Goal: Information Seeking & Learning: Check status

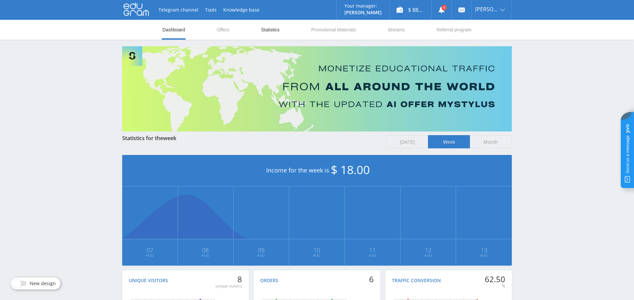
click at [276, 33] on link "Statistics" at bounding box center [270, 30] width 20 height 20
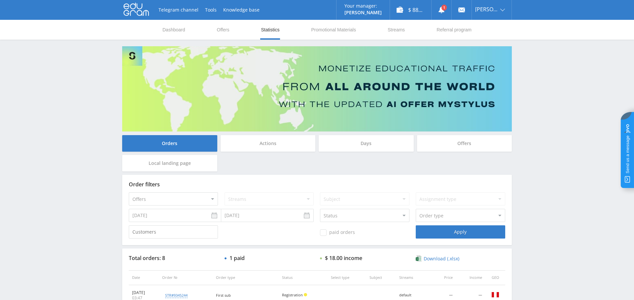
click at [366, 146] on div "Days" at bounding box center [366, 143] width 95 height 17
click at [0, 0] on input "Days" at bounding box center [0, 0] width 0 height 0
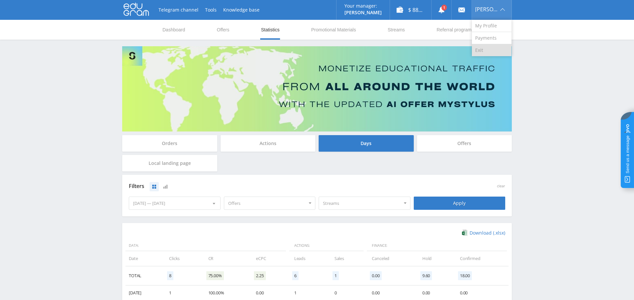
click at [495, 50] on link "Exit" at bounding box center [492, 50] width 40 height 12
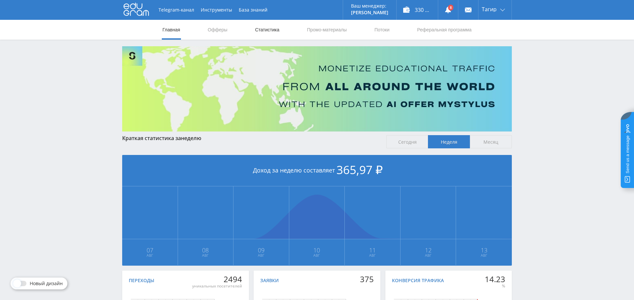
click at [275, 31] on link "Статистика" at bounding box center [267, 30] width 26 height 20
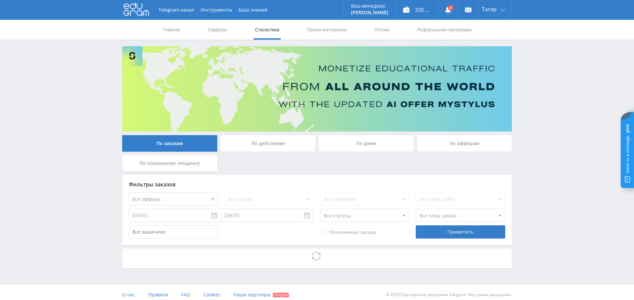
click at [180, 198] on select "Все офферы MyStylus MyStylus - Revshare Кампус AI Studybay Автор24 Studybay Bra…" at bounding box center [173, 198] width 89 height 13
select select "376"
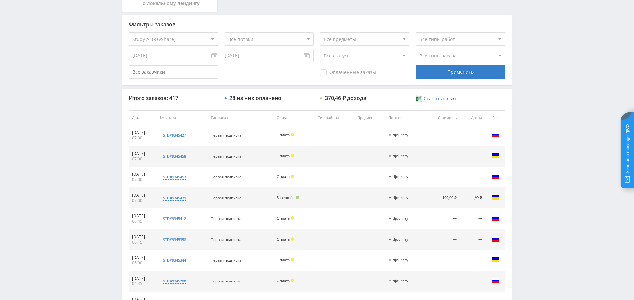
scroll to position [253, 0]
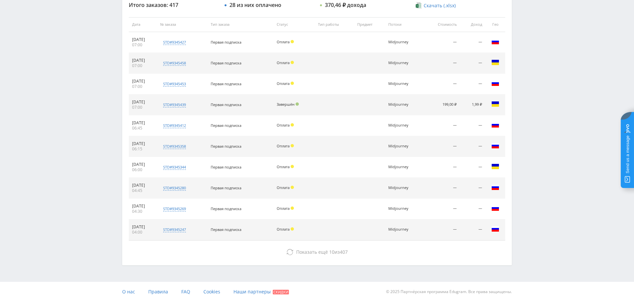
click at [331, 245] on div "Показать ещё 10 из 407" at bounding box center [317, 251] width 377 height 13
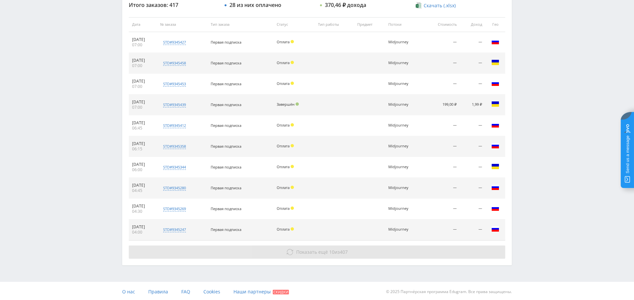
click at [329, 251] on span "10" at bounding box center [331, 252] width 5 height 6
click at [339, 251] on span "Показать ещё 10 из 407" at bounding box center [322, 252] width 52 height 6
click at [302, 252] on span "Показать ещё" at bounding box center [312, 252] width 32 height 6
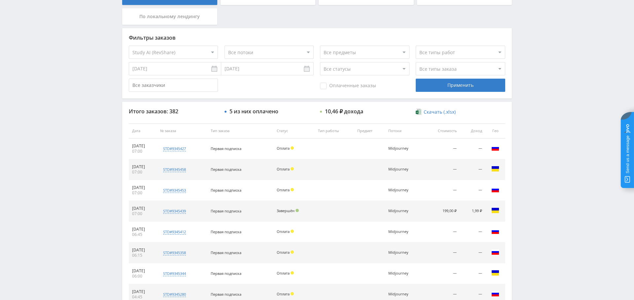
scroll to position [0, 0]
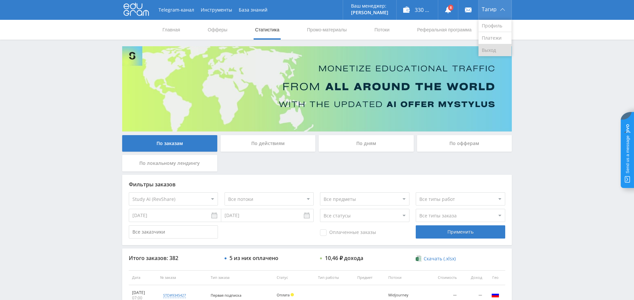
click at [494, 49] on link "Выход" at bounding box center [495, 50] width 33 height 12
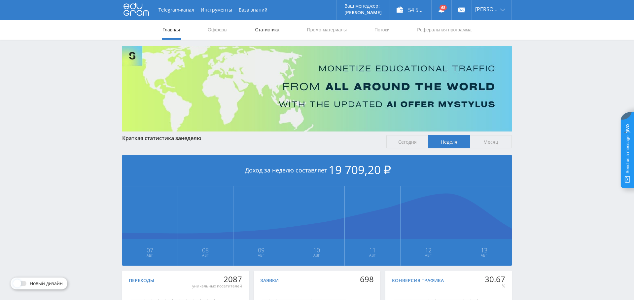
click at [272, 31] on link "Статистика" at bounding box center [267, 30] width 26 height 20
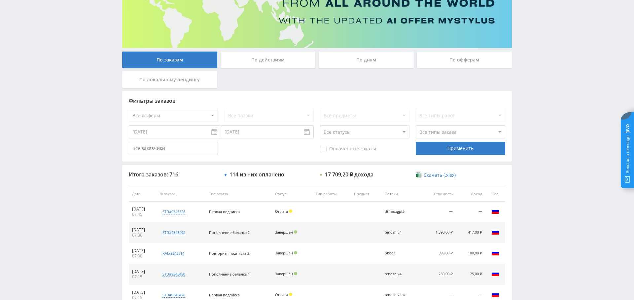
scroll to position [83, 0]
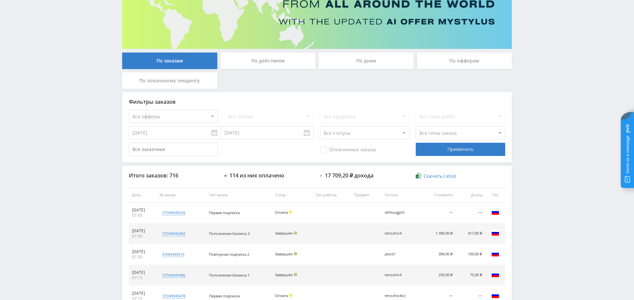
click at [362, 65] on div "По дням" at bounding box center [366, 61] width 95 height 17
click at [0, 0] on input "По дням" at bounding box center [0, 0] width 0 height 0
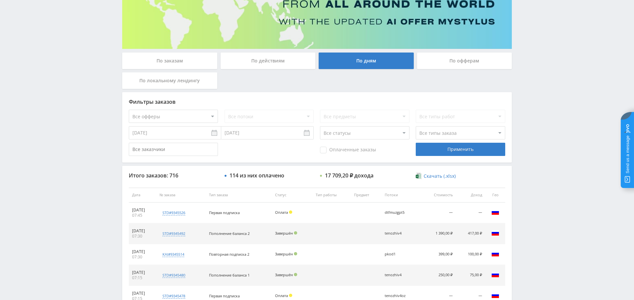
scroll to position [0, 0]
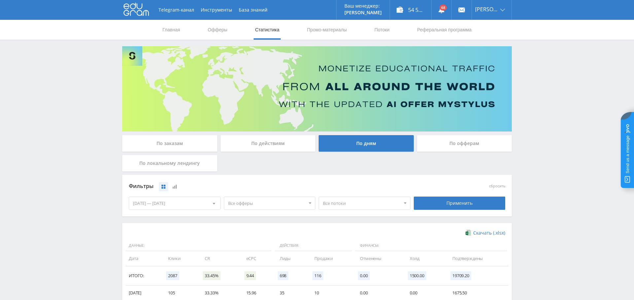
click at [249, 201] on span "Все офферы" at bounding box center [266, 203] width 77 height 13
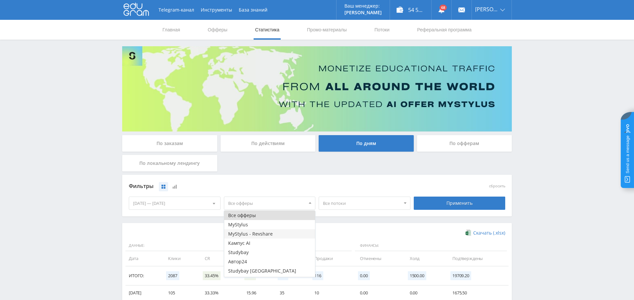
scroll to position [8, 0]
click at [270, 273] on button "Study AI (RevShare)" at bounding box center [269, 272] width 91 height 9
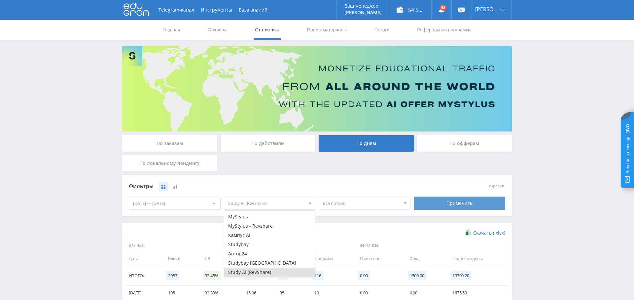
click at [466, 204] on div "Применить" at bounding box center [460, 203] width 92 height 13
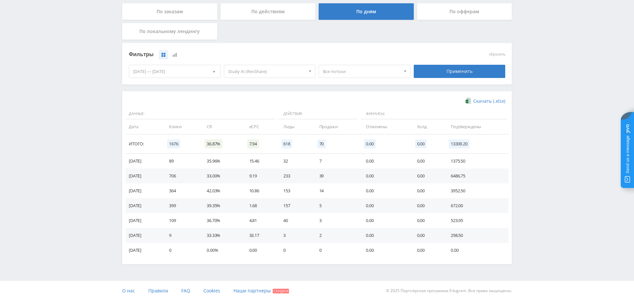
scroll to position [0, 0]
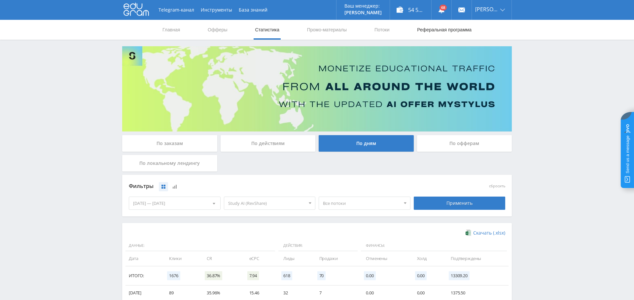
drag, startPoint x: 496, startPoint y: 49, endPoint x: 438, endPoint y: 35, distance: 59.8
click at [496, 49] on link "Выход" at bounding box center [492, 50] width 40 height 12
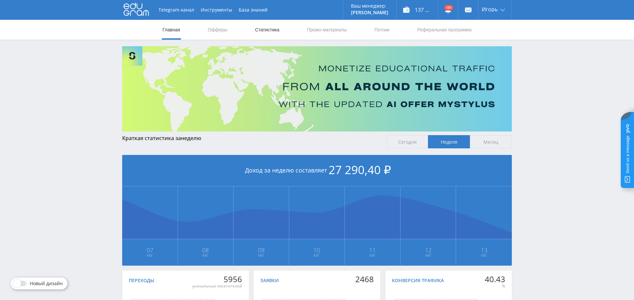
click at [262, 25] on link "Статистика" at bounding box center [267, 30] width 26 height 20
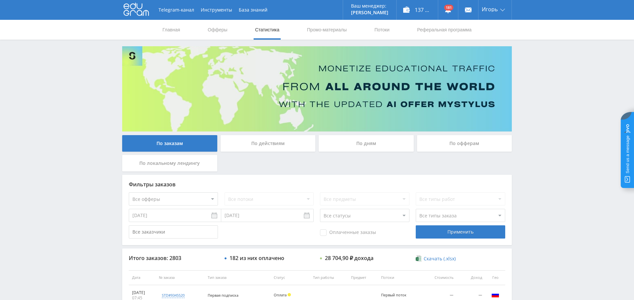
click at [369, 143] on div "По дням" at bounding box center [366, 143] width 95 height 17
click at [0, 0] on input "По дням" at bounding box center [0, 0] width 0 height 0
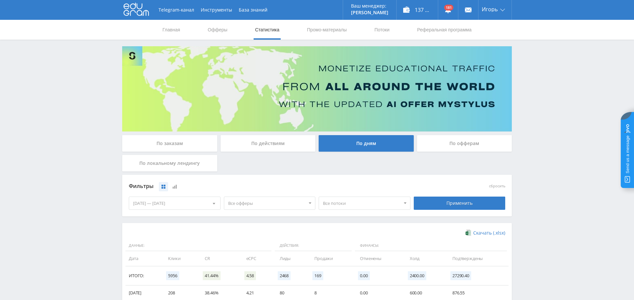
drag, startPoint x: 265, startPoint y: 206, endPoint x: 270, endPoint y: 233, distance: 27.2
click at [265, 206] on span "Все офферы" at bounding box center [266, 203] width 77 height 13
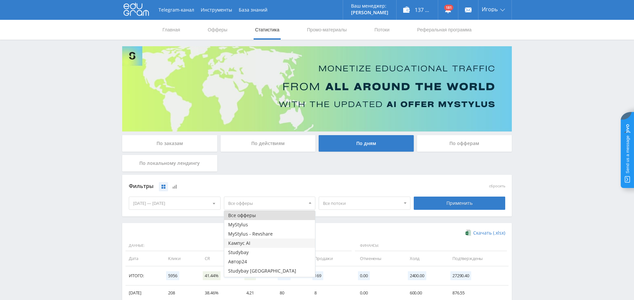
scroll to position [8, 0]
click at [273, 271] on button "Study AI (RevShare)" at bounding box center [269, 272] width 91 height 9
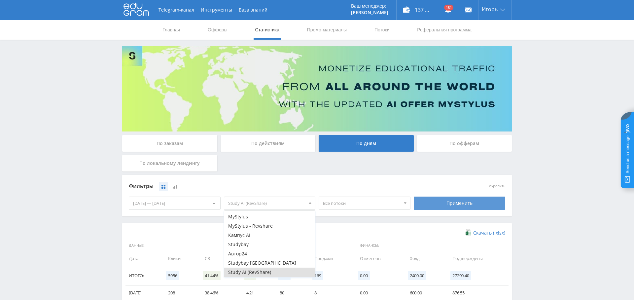
click at [462, 203] on div "Применить" at bounding box center [460, 203] width 92 height 13
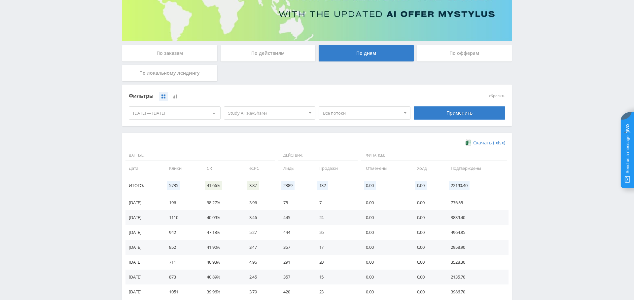
scroll to position [132, 0]
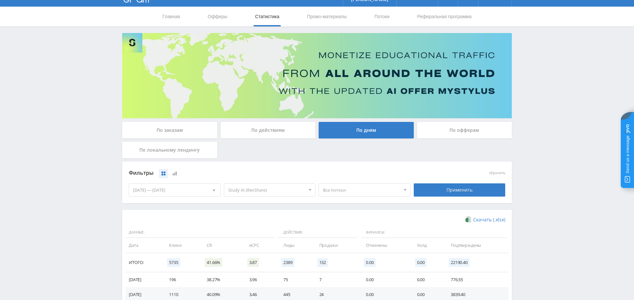
click at [171, 127] on div "По заказам" at bounding box center [169, 130] width 95 height 17
click at [0, 0] on input "По заказам" at bounding box center [0, 0] width 0 height 0
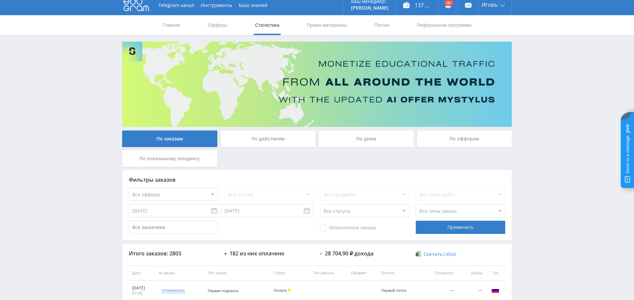
scroll to position [13, 0]
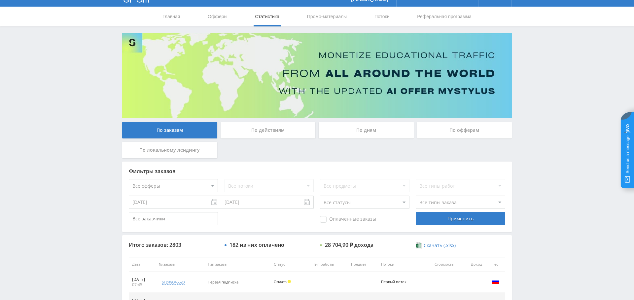
click at [185, 189] on select "Все офферы MyStylus MyStylus - Revshare Кампус AI Studybay Автор24 Studybay Bra…" at bounding box center [173, 185] width 89 height 13
select select "376"
click at [461, 218] on div "Применить" at bounding box center [460, 218] width 89 height 13
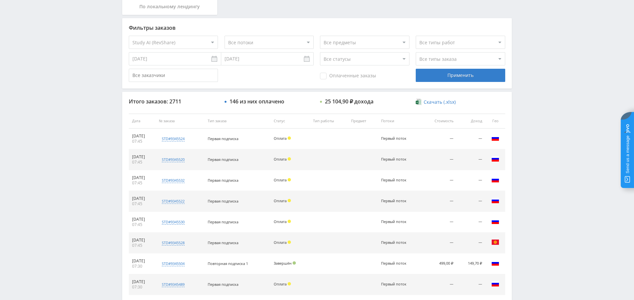
scroll to position [131, 0]
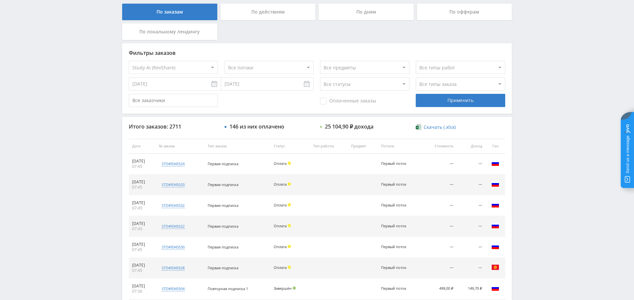
drag, startPoint x: 354, startPoint y: 103, endPoint x: 380, endPoint y: 104, distance: 26.4
click at [354, 103] on span "Оплаченные заказы" at bounding box center [348, 101] width 56 height 7
click at [0, 0] on input "Оплаченные заказы" at bounding box center [0, 0] width 0 height 0
click at [487, 106] on div "Применить" at bounding box center [460, 100] width 89 height 13
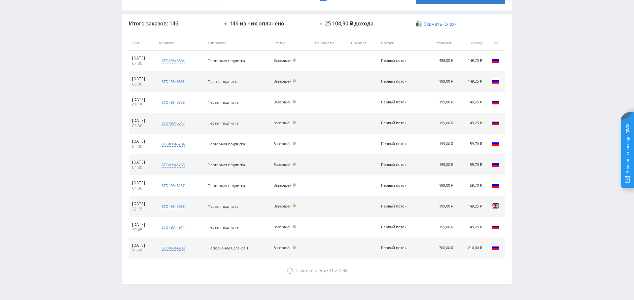
scroll to position [253, 0]
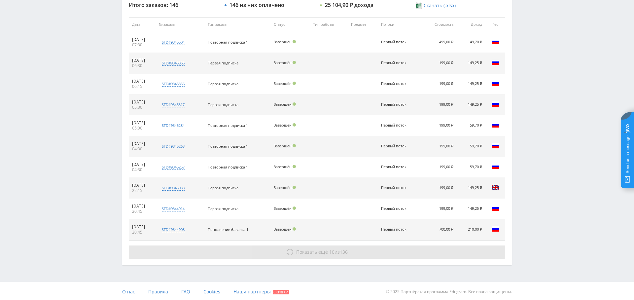
click at [294, 246] on button "Показать ещё 10 из 136" at bounding box center [317, 251] width 377 height 13
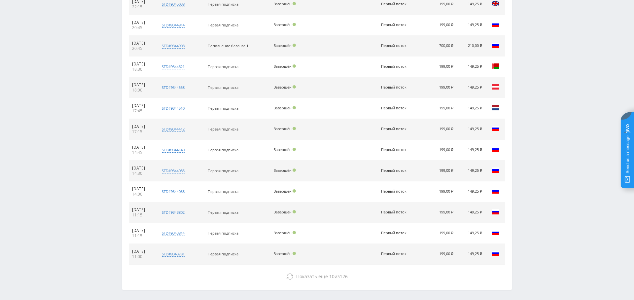
scroll to position [460, 0]
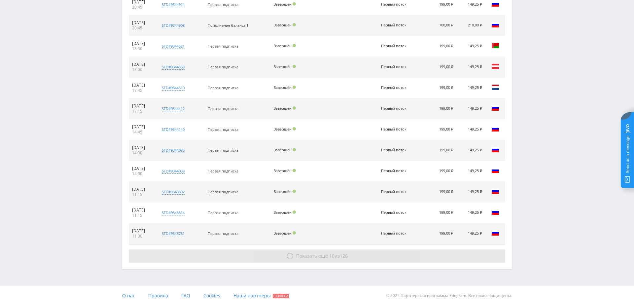
drag, startPoint x: 356, startPoint y: 252, endPoint x: 344, endPoint y: 251, distance: 12.0
click at [355, 252] on button "Показать ещё 10 из 126" at bounding box center [317, 255] width 377 height 13
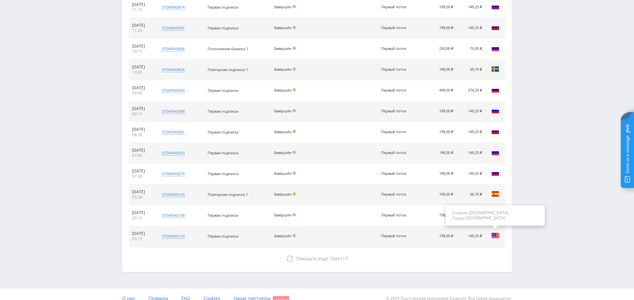
scroll to position [667, 0]
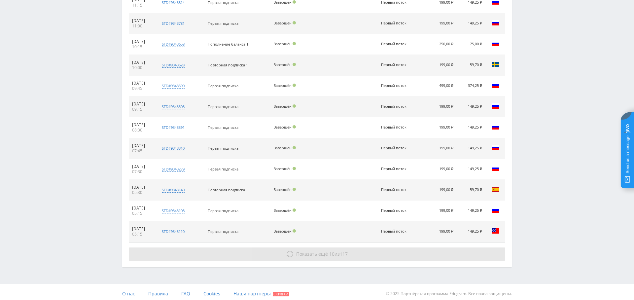
click at [314, 251] on span "Показать ещё" at bounding box center [312, 254] width 32 height 6
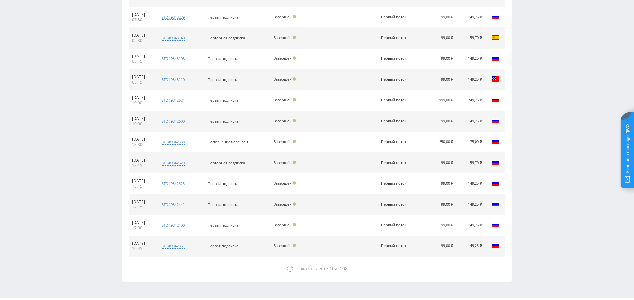
scroll to position [828, 0]
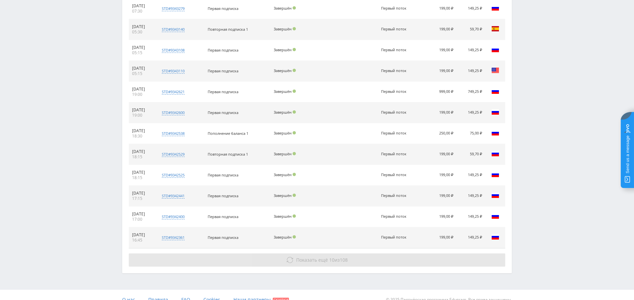
drag, startPoint x: 332, startPoint y: 261, endPoint x: 335, endPoint y: 258, distance: 4.0
click at [332, 261] on button "Показать ещё 10 из 108" at bounding box center [317, 259] width 377 height 13
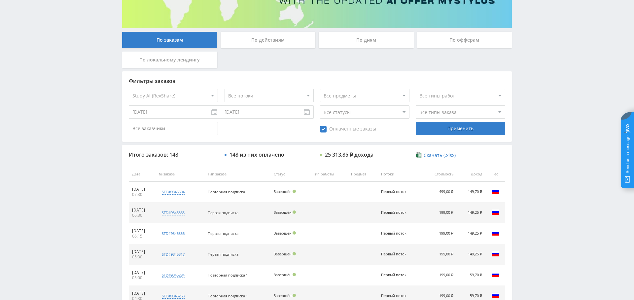
scroll to position [0, 0]
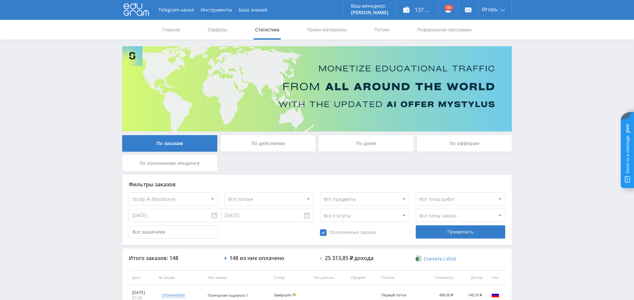
click at [380, 141] on div "По дням" at bounding box center [366, 143] width 95 height 17
click at [0, 0] on input "По дням" at bounding box center [0, 0] width 0 height 0
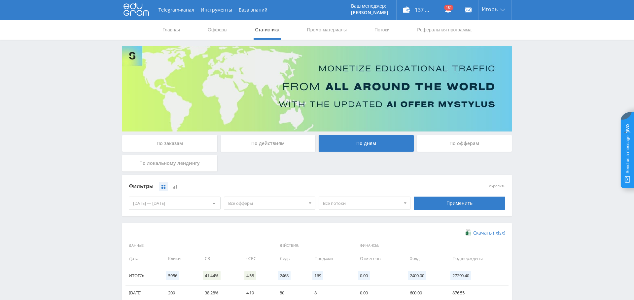
click at [250, 201] on span "Все офферы" at bounding box center [266, 203] width 77 height 13
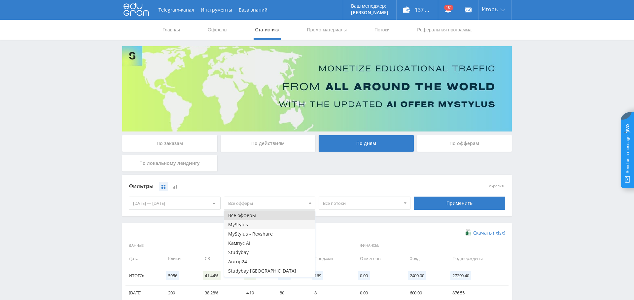
click at [259, 224] on button "MyStylus" at bounding box center [269, 224] width 91 height 9
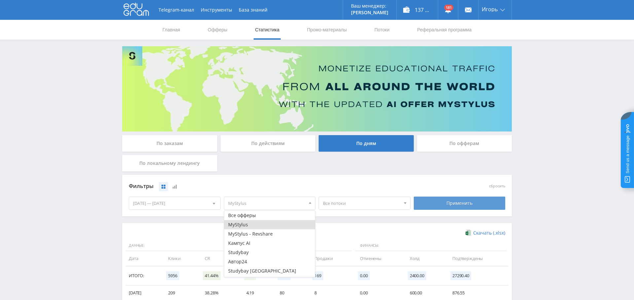
click at [452, 204] on div "Применить" at bounding box center [460, 203] width 92 height 13
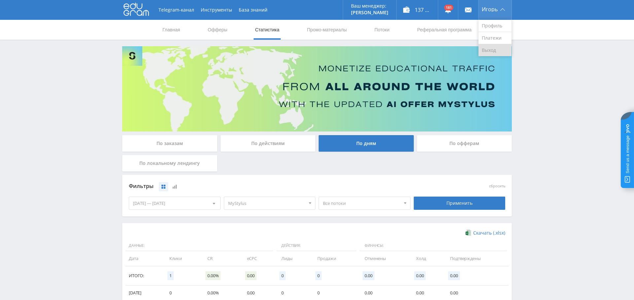
click at [490, 52] on link "Выход" at bounding box center [495, 50] width 33 height 12
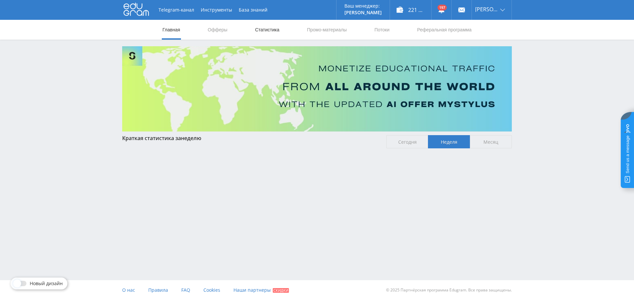
click at [274, 29] on link "Статистика" at bounding box center [267, 30] width 26 height 20
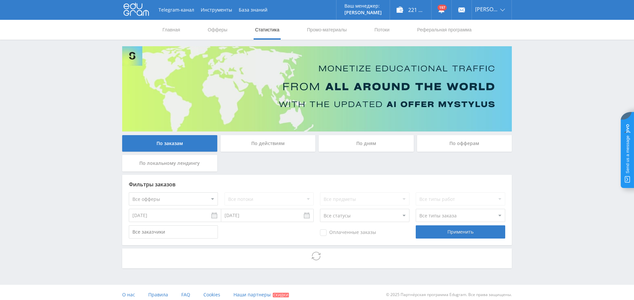
click at [362, 130] on img at bounding box center [317, 88] width 390 height 85
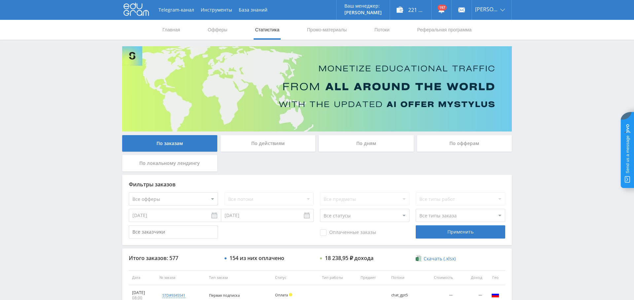
click at [355, 145] on div "По дням" at bounding box center [366, 143] width 95 height 17
click at [0, 0] on input "По дням" at bounding box center [0, 0] width 0 height 0
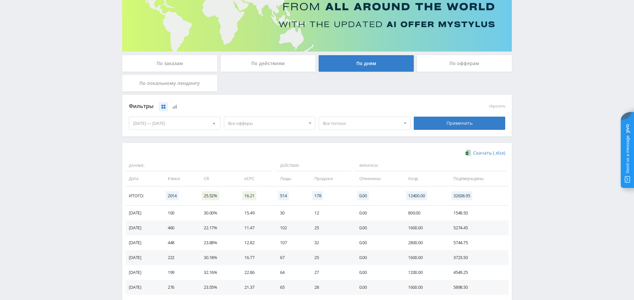
scroll to position [84, 0]
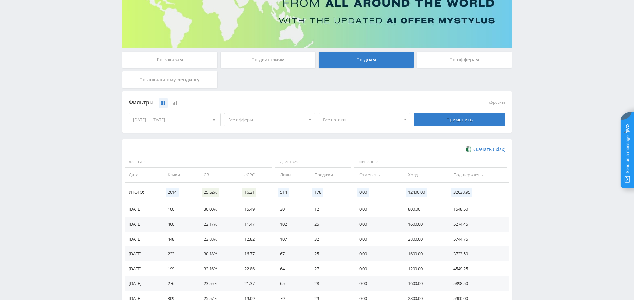
click at [264, 122] on span "Все офферы" at bounding box center [266, 119] width 77 height 13
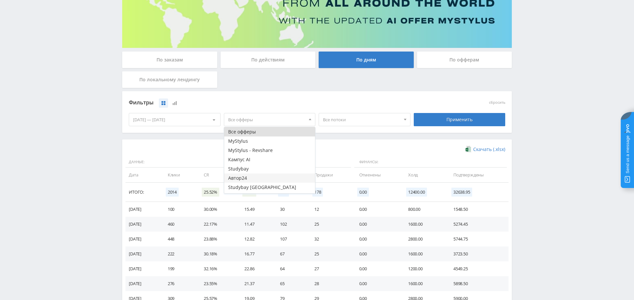
scroll to position [17, 0]
click at [262, 187] on button "Study AI (RevShare)" at bounding box center [269, 188] width 91 height 9
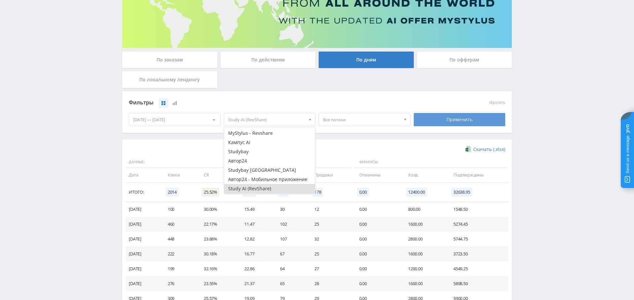
click at [466, 120] on div "Применить" at bounding box center [460, 119] width 92 height 13
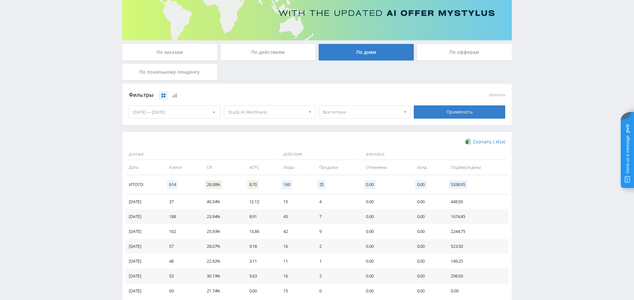
scroll to position [132, 0]
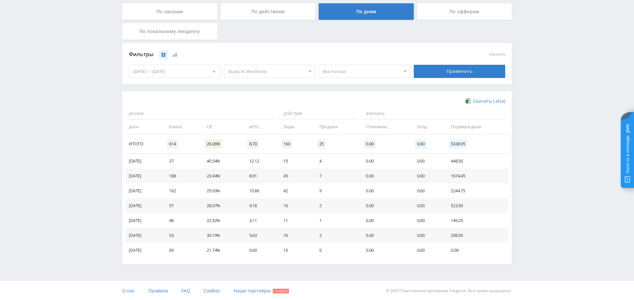
click at [339, 69] on span "Все потоки" at bounding box center [361, 71] width 77 height 13
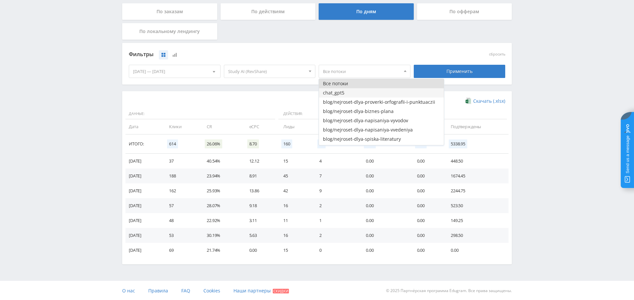
click at [356, 92] on button "chat_gpt5" at bounding box center [381, 92] width 125 height 9
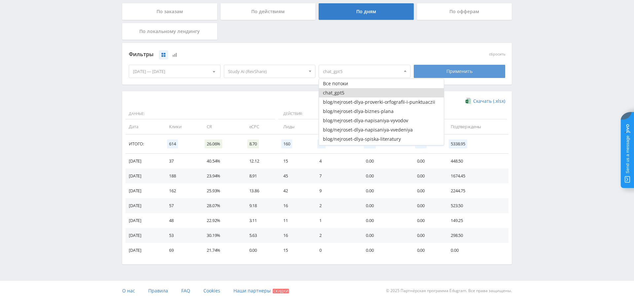
click at [454, 70] on div "Применить" at bounding box center [460, 71] width 92 height 13
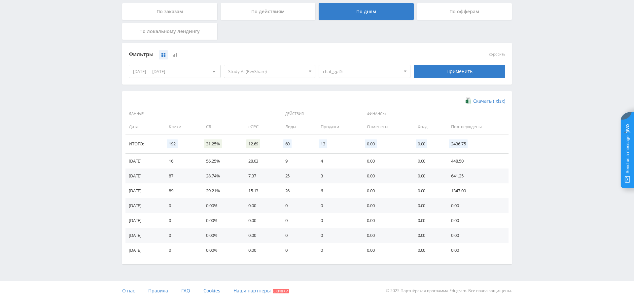
click at [171, 16] on div "По заказам" at bounding box center [169, 11] width 95 height 17
click at [0, 0] on input "По заказам" at bounding box center [0, 0] width 0 height 0
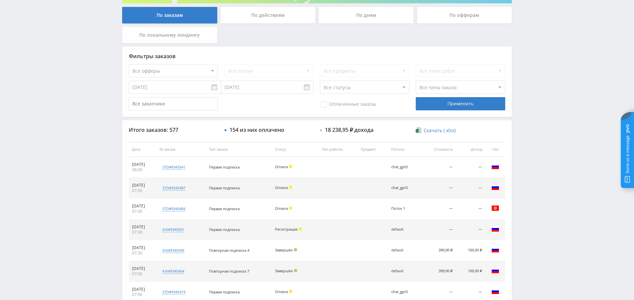
scroll to position [0, 0]
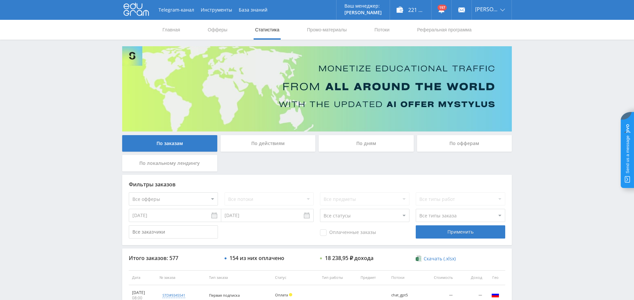
drag, startPoint x: 176, startPoint y: 191, endPoint x: 176, endPoint y: 196, distance: 5.0
click at [176, 192] on div "Фильтры заказов Все офферы MyStylus MyStylus - Revshare Кампус AI Studybay Авто…" at bounding box center [317, 210] width 390 height 70
click at [176, 198] on select "Все офферы MyStylus MyStylus - Revshare Кампус AI Studybay Автор24 Studybay [GE…" at bounding box center [173, 198] width 89 height 13
select select "376"
click at [272, 197] on select "Все потоки chat_gpt5 blog/nejroset-dlya-proverki-orfografii-i-punktuaczii blog/…" at bounding box center [269, 198] width 89 height 13
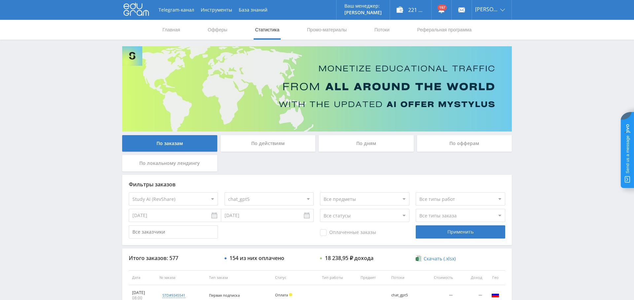
click at [225, 192] on select "Все потоки chat_gpt5 blog/nejroset-dlya-proverki-orfografii-i-punktuaczii blog/…" at bounding box center [269, 198] width 89 height 13
click at [347, 229] on span "Оплаченные заказы" at bounding box center [348, 232] width 56 height 7
click at [0, 0] on input "Оплаченные заказы" at bounding box center [0, 0] width 0 height 0
drag, startPoint x: 491, startPoint y: 242, endPoint x: 476, endPoint y: 237, distance: 16.2
click at [483, 240] on div "Фильтры заказов Все офферы MyStylus MyStylus - Revshare Кампус AI Studybay Авто…" at bounding box center [317, 210] width 390 height 70
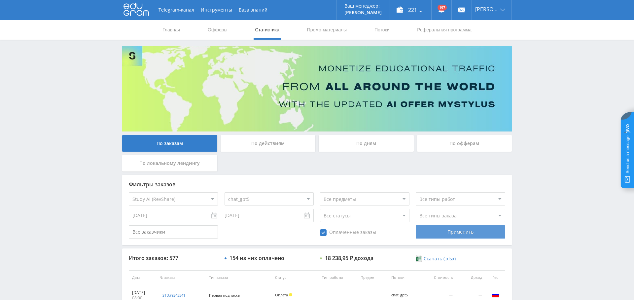
click at [476, 237] on div "Применить" at bounding box center [460, 231] width 89 height 13
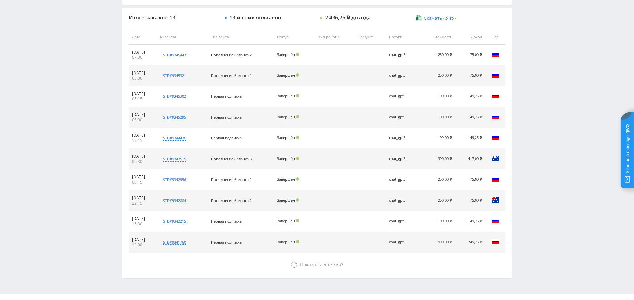
scroll to position [253, 0]
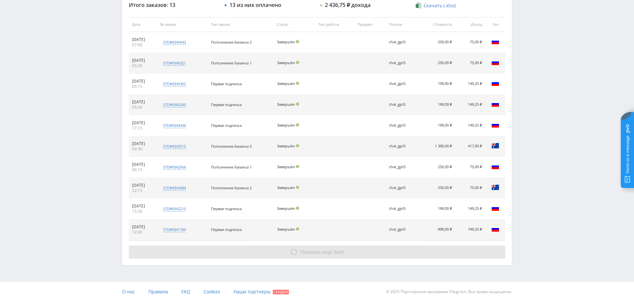
click at [337, 251] on span "Показать ещё 3 из 3" at bounding box center [322, 252] width 44 height 6
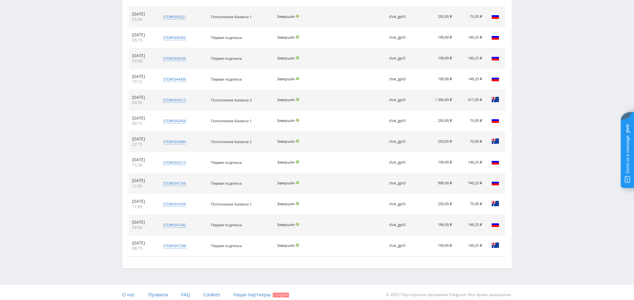
scroll to position [0, 0]
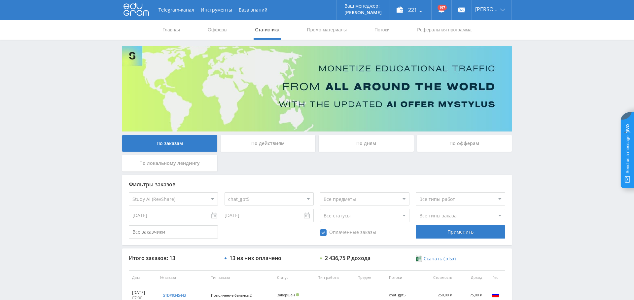
click at [266, 192] on div "Фильтры заказов Все офферы MyStylus MyStylus - Revshare Кампус AI Studybay Авто…" at bounding box center [317, 210] width 390 height 70
click at [268, 198] on select "Все потоки chat_gpt5 blog/nejroset-dlya-proverki-orfografii-i-punktuaczii blog/…" at bounding box center [269, 198] width 89 height 13
select select "0"
click at [225, 192] on select "Все потоки chat_gpt5 blog/nejroset-dlya-proverki-orfografii-i-punktuaczii blog/…" at bounding box center [269, 198] width 89 height 13
click at [438, 235] on div "Применить" at bounding box center [460, 231] width 89 height 13
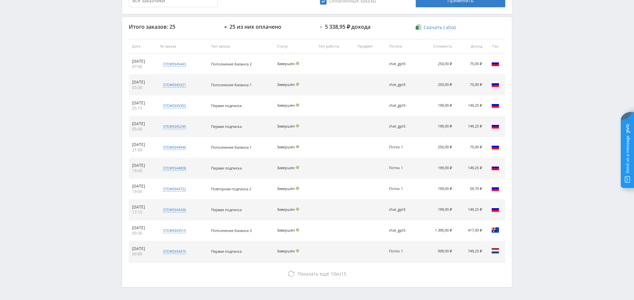
scroll to position [250, 0]
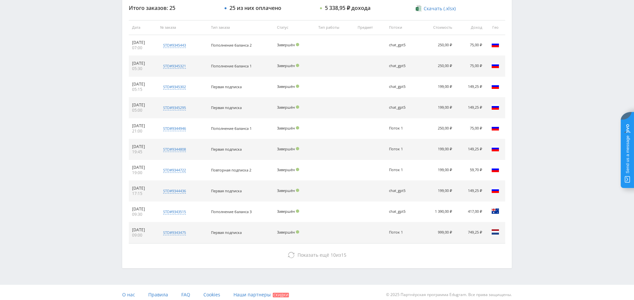
click at [351, 245] on div "Итого заказов: 25 25 из них оплачено 5 338,95 ₽ дохода Скачать (.xlsx) Дата № з…" at bounding box center [317, 133] width 390 height 270
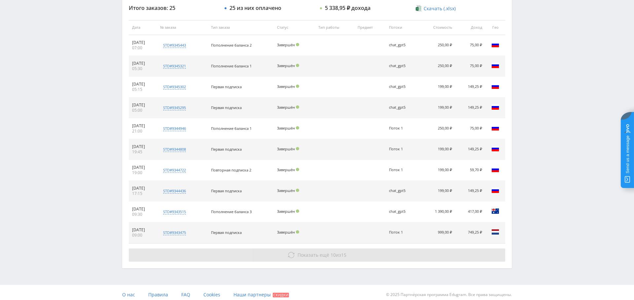
click at [347, 253] on span "15" at bounding box center [343, 255] width 5 height 6
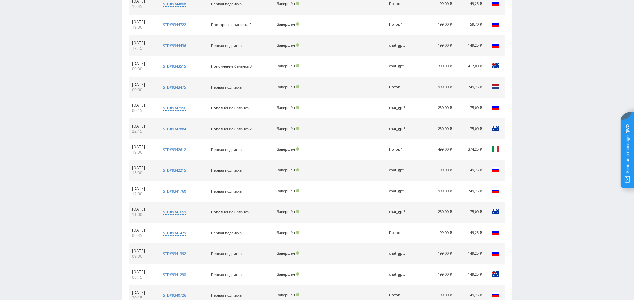
scroll to position [460, 0]
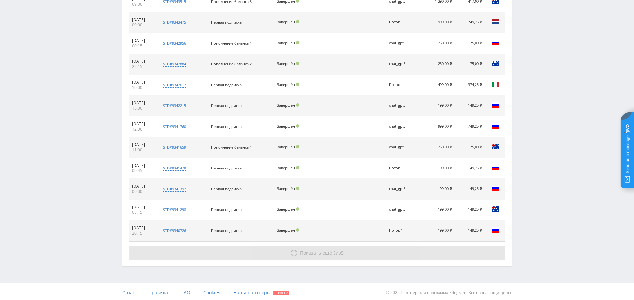
click at [322, 254] on button "Показать ещё 5 из 5" at bounding box center [317, 252] width 377 height 13
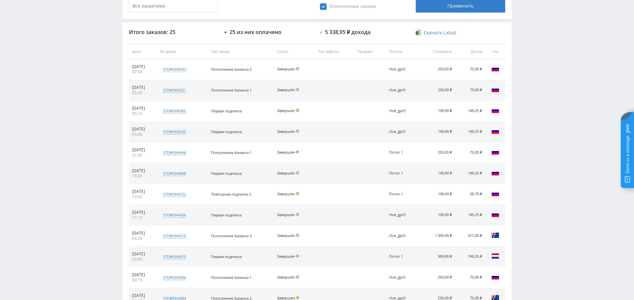
scroll to position [0, 0]
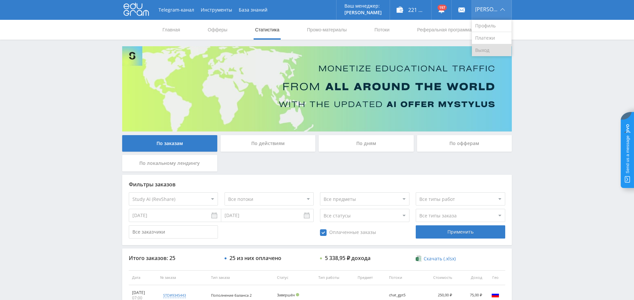
click at [491, 50] on link "Выход" at bounding box center [492, 50] width 40 height 12
